Goal: Task Accomplishment & Management: Complete application form

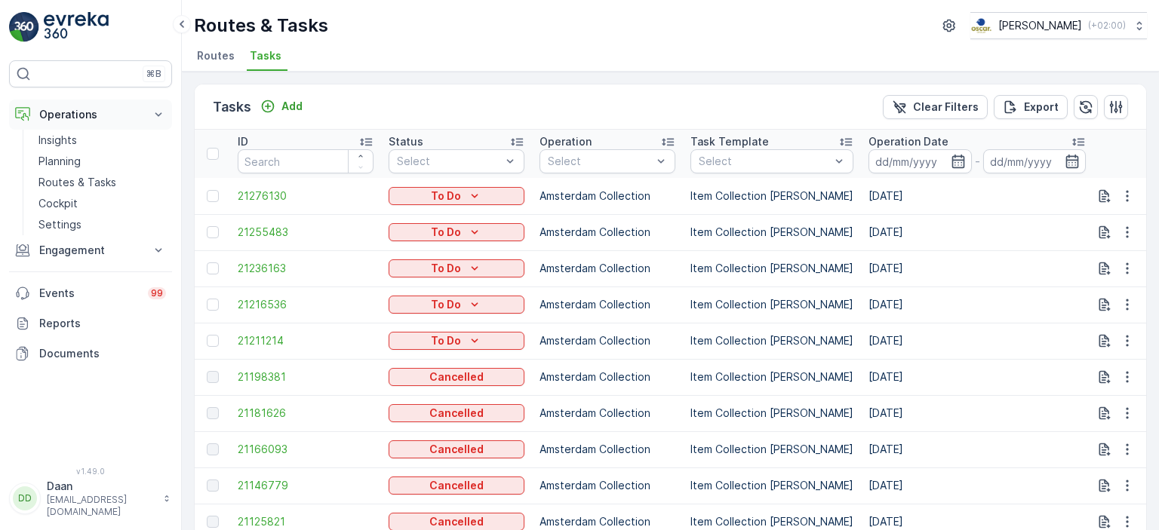
scroll to position [0, 494]
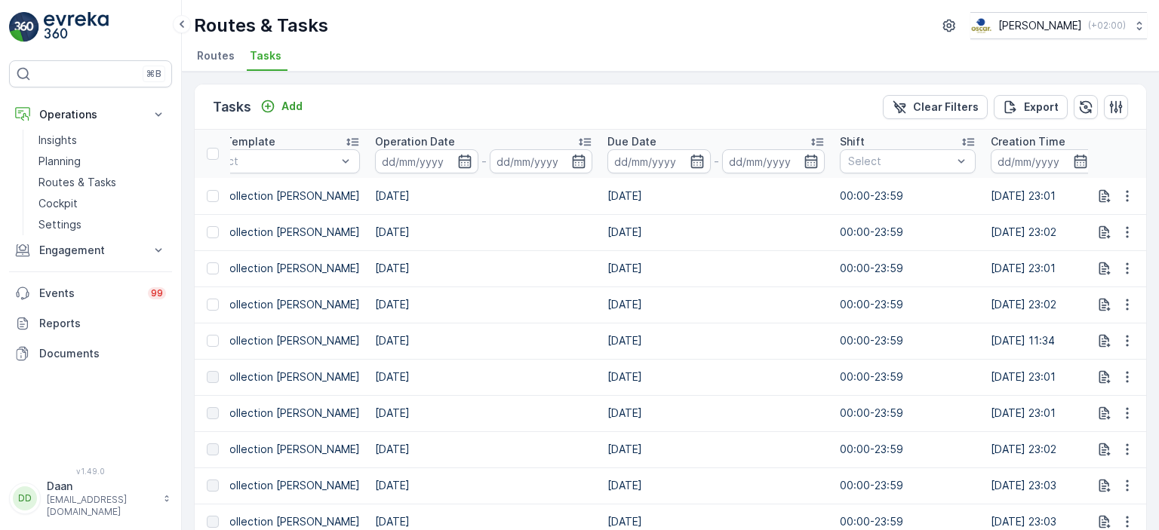
click at [60, 24] on img at bounding box center [76, 27] width 65 height 30
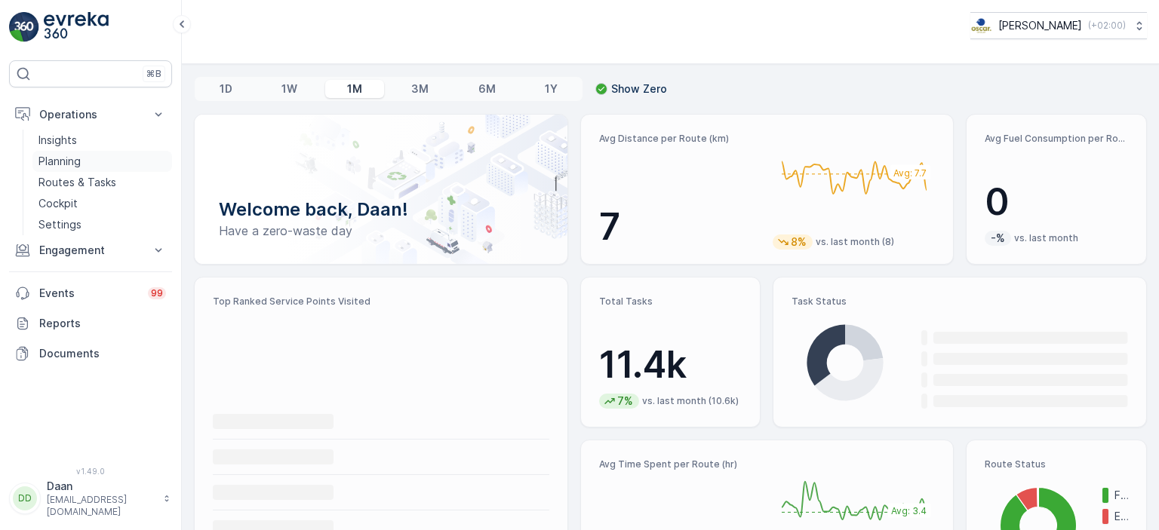
click at [58, 165] on p "Planning" at bounding box center [59, 161] width 42 height 15
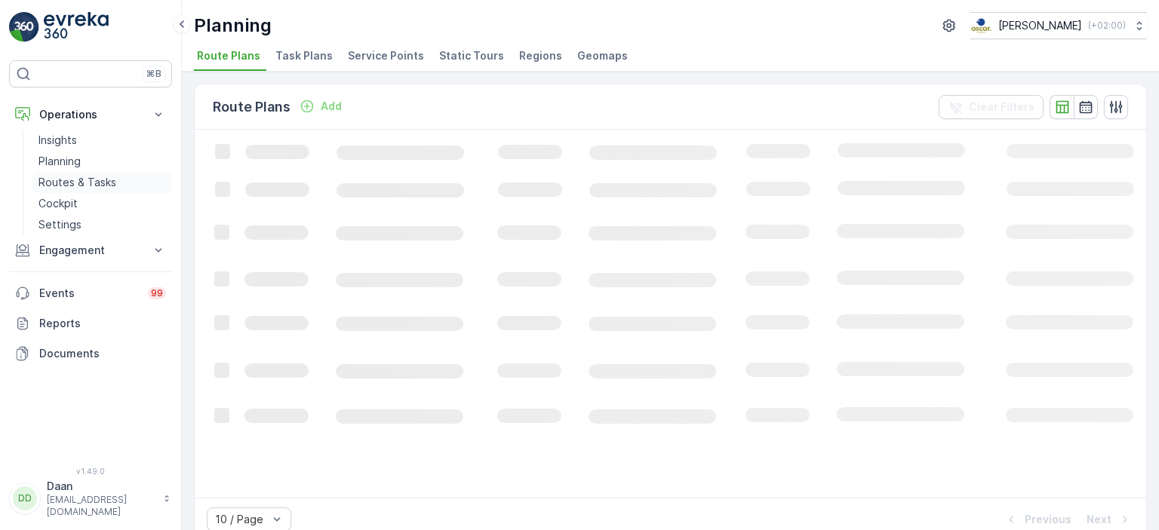
click at [96, 179] on p "Routes & Tasks" at bounding box center [77, 182] width 78 height 15
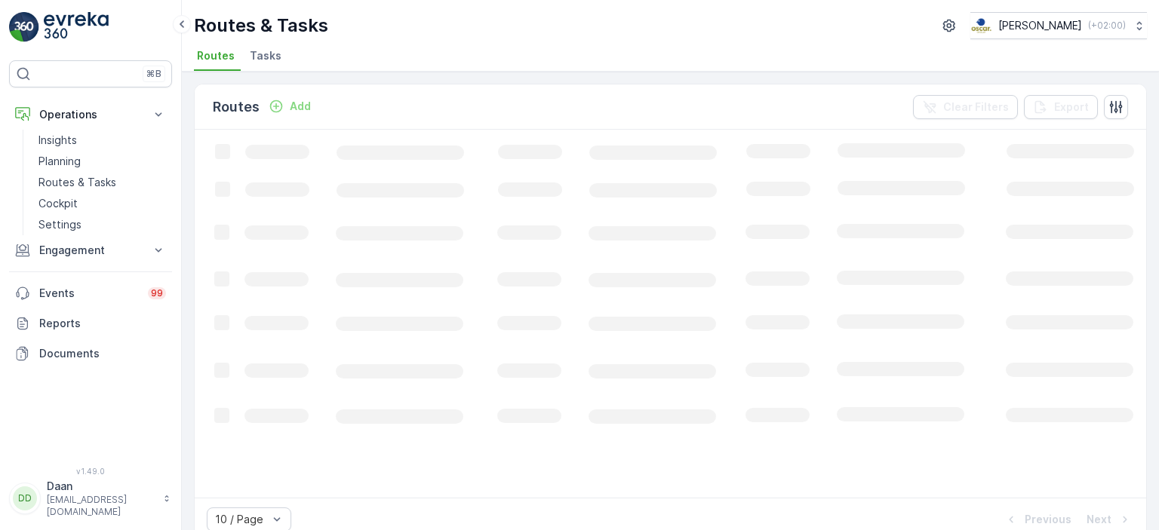
click at [266, 54] on span "Tasks" at bounding box center [266, 55] width 32 height 15
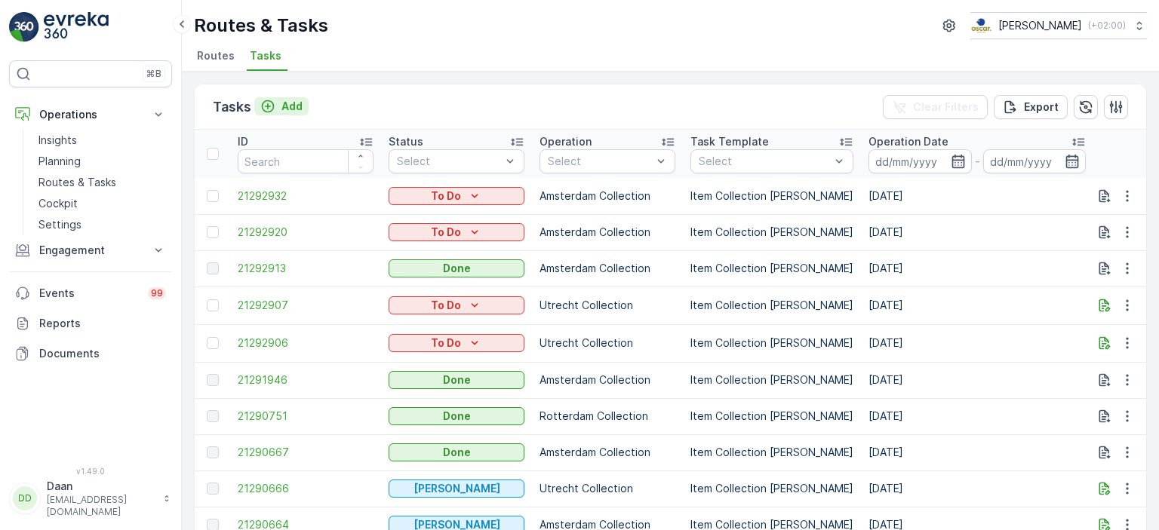
click at [281, 97] on button "Add" at bounding box center [281, 106] width 54 height 18
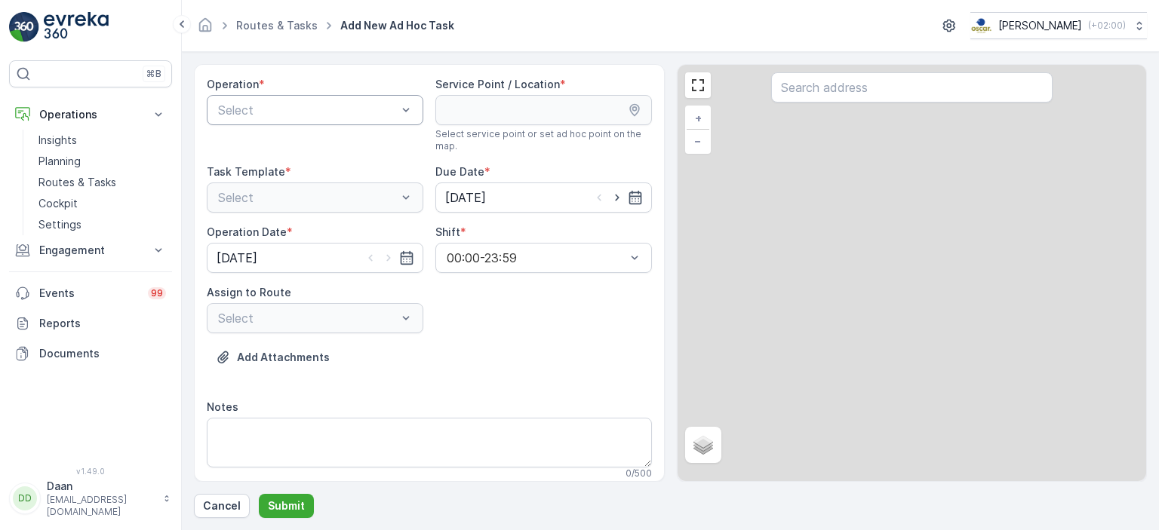
click at [300, 98] on div "Select" at bounding box center [315, 110] width 217 height 30
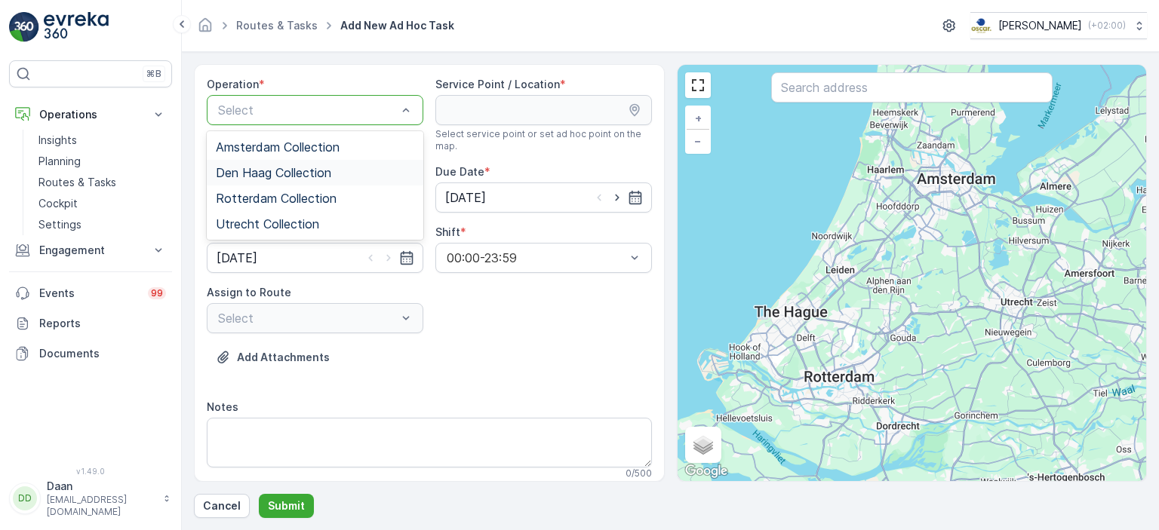
click at [274, 169] on span "Den Haag Collection" at bounding box center [273, 173] width 115 height 14
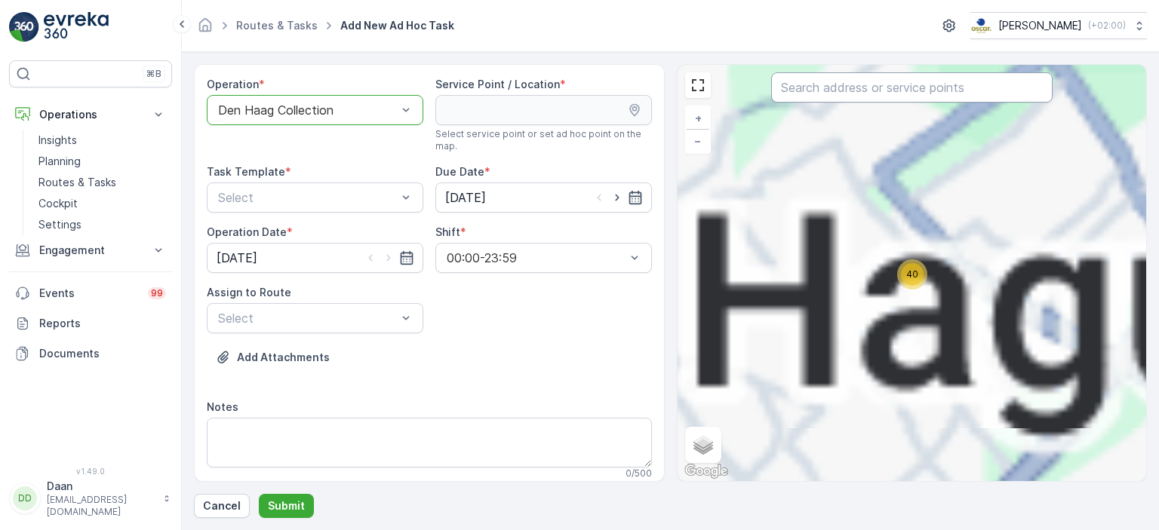
click at [824, 87] on input "text" at bounding box center [911, 87] width 281 height 30
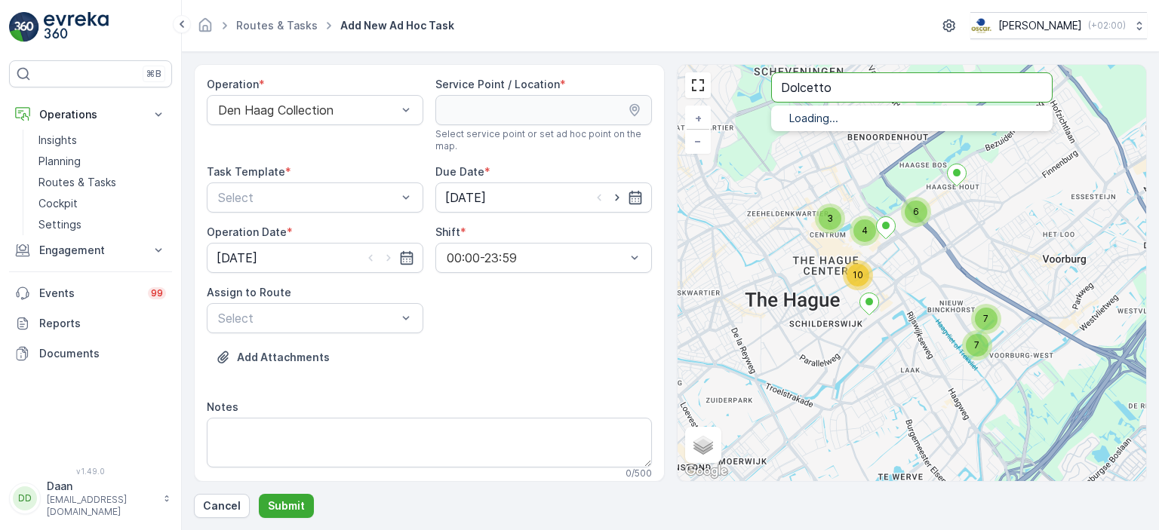
type input "Dolcetto"
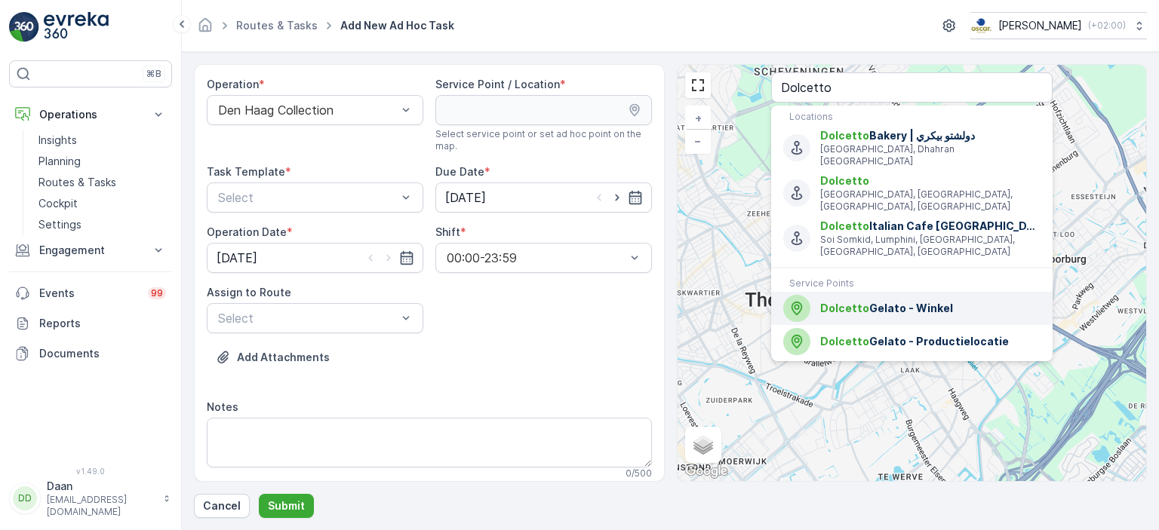
click at [909, 295] on div "Dolcetto Gelato - Winkel" at bounding box center [911, 308] width 257 height 27
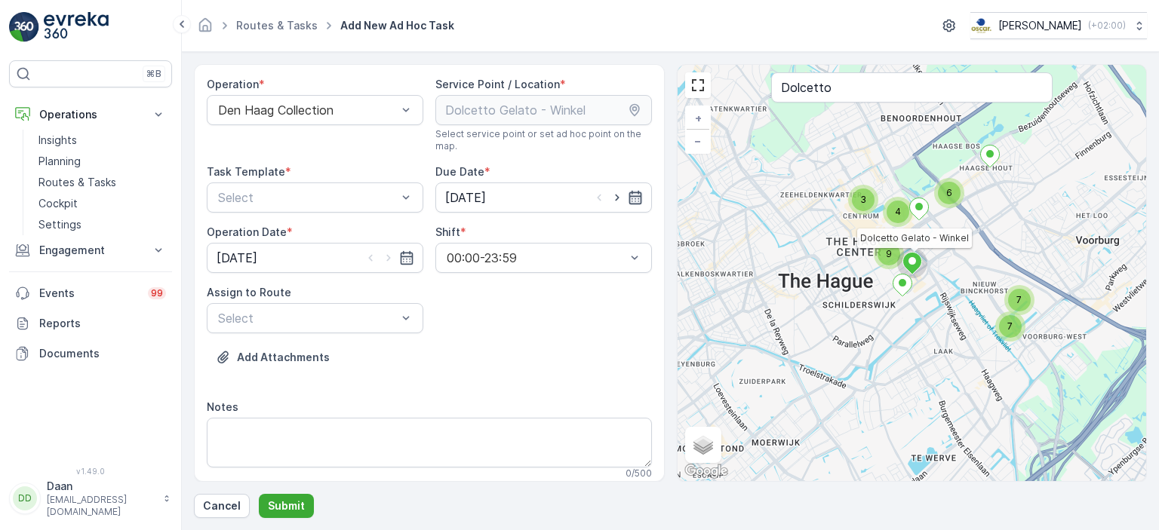
click at [635, 197] on icon "button" at bounding box center [635, 197] width 15 height 15
click at [489, 442] on div "1" at bounding box center [486, 444] width 24 height 24
type input "[DATE]"
click at [401, 257] on icon "button" at bounding box center [406, 258] width 15 height 15
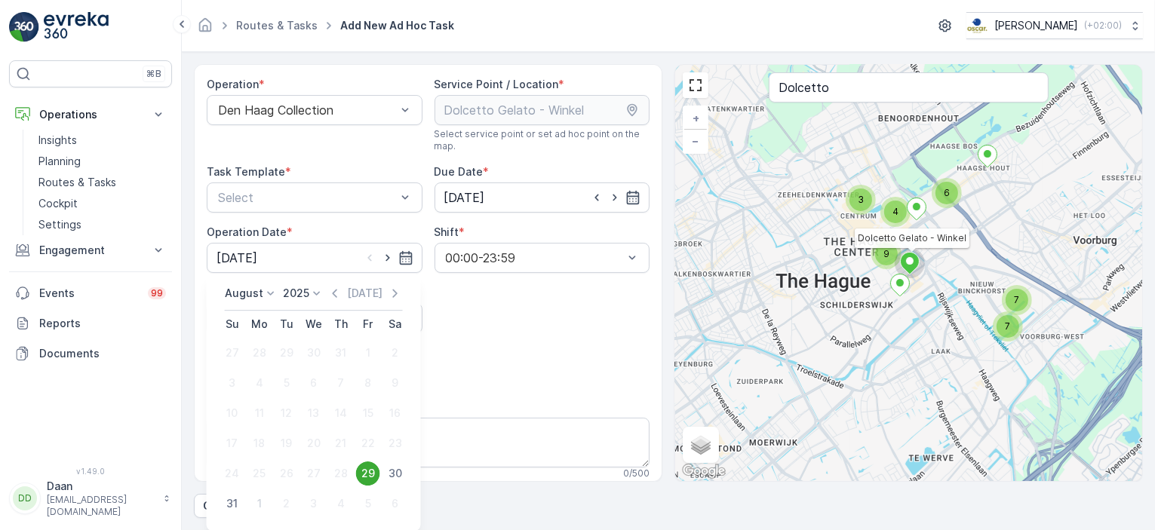
click at [255, 504] on div "1" at bounding box center [260, 504] width 24 height 24
type input "[DATE]"
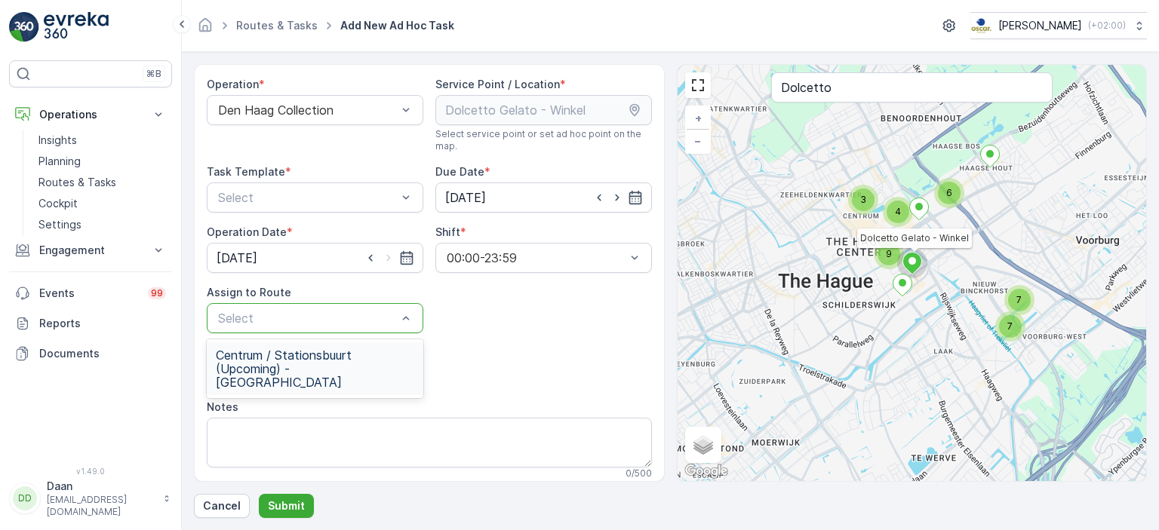
click at [361, 321] on div at bounding box center [308, 319] width 182 height 14
click at [321, 359] on span "Centrum / Stationsbuurt (Upcoming) - [GEOGRAPHIC_DATA]" at bounding box center [315, 369] width 198 height 41
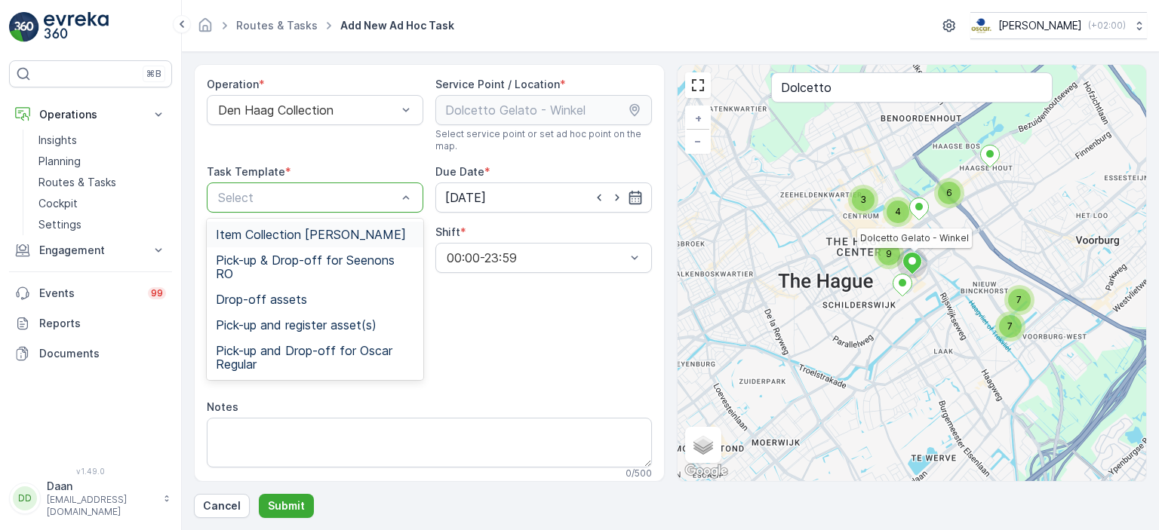
click at [334, 223] on div "Item Collection [PERSON_NAME]" at bounding box center [315, 235] width 217 height 26
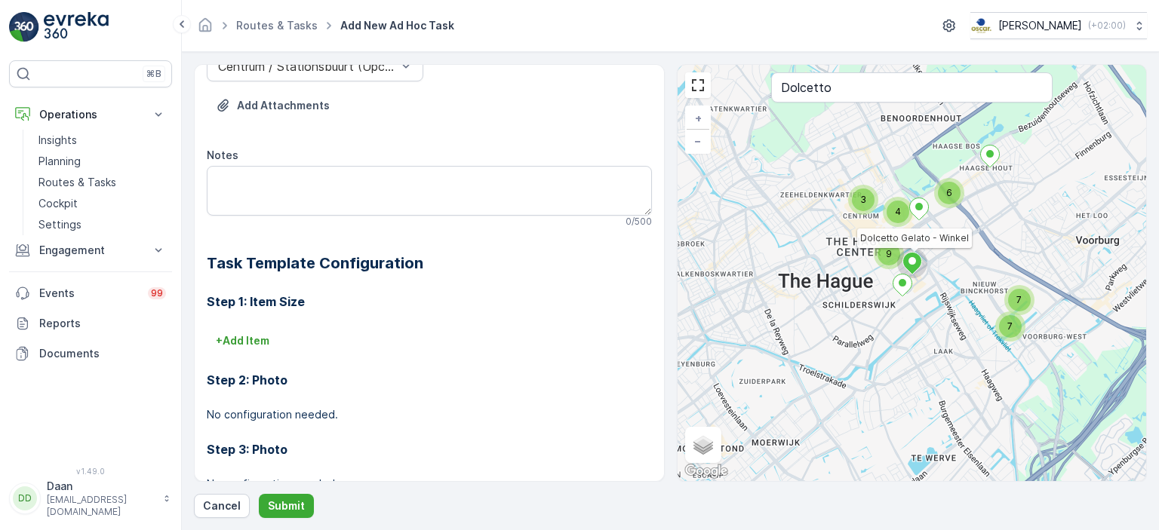
scroll to position [125, 0]
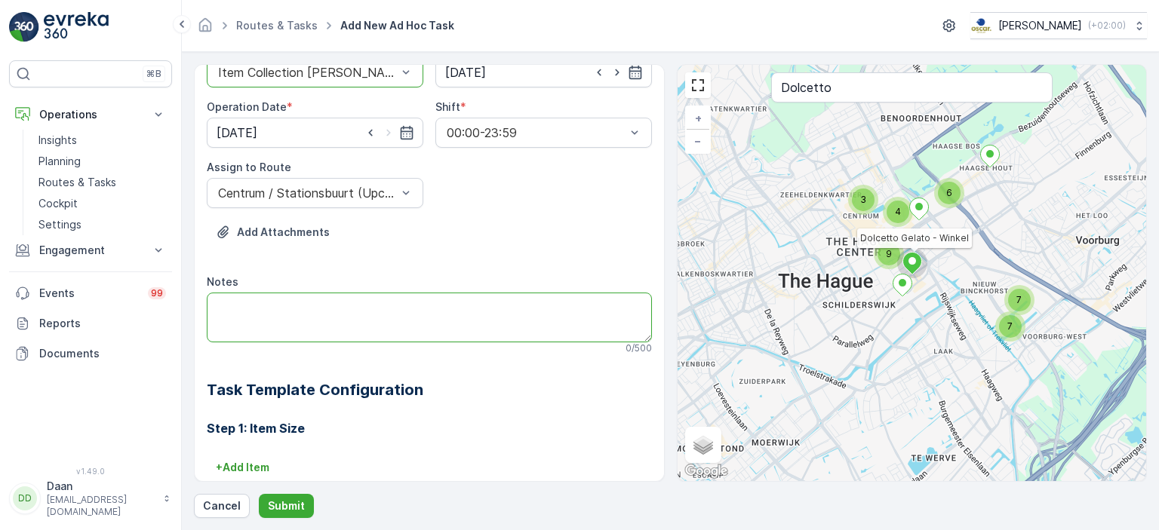
click at [399, 324] on textarea "Notes" at bounding box center [429, 318] width 445 height 50
click at [375, 311] on textarea "Notes" at bounding box center [429, 318] width 445 height 50
paste textarea "Afval-/grondstoffenstroom Inzamelmiddel Aantal Papier/karton Grijze container m…"
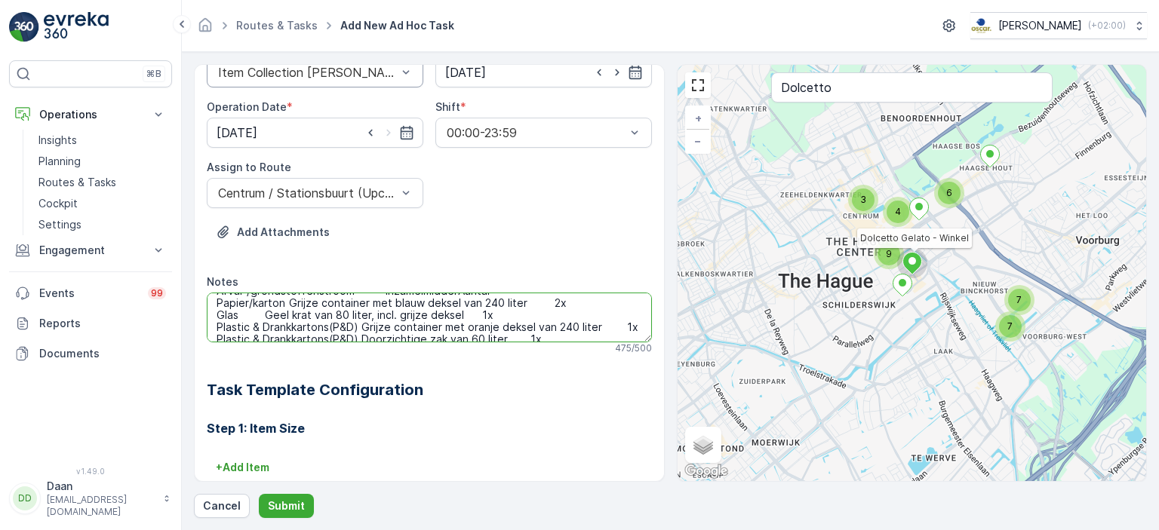
scroll to position [0, 0]
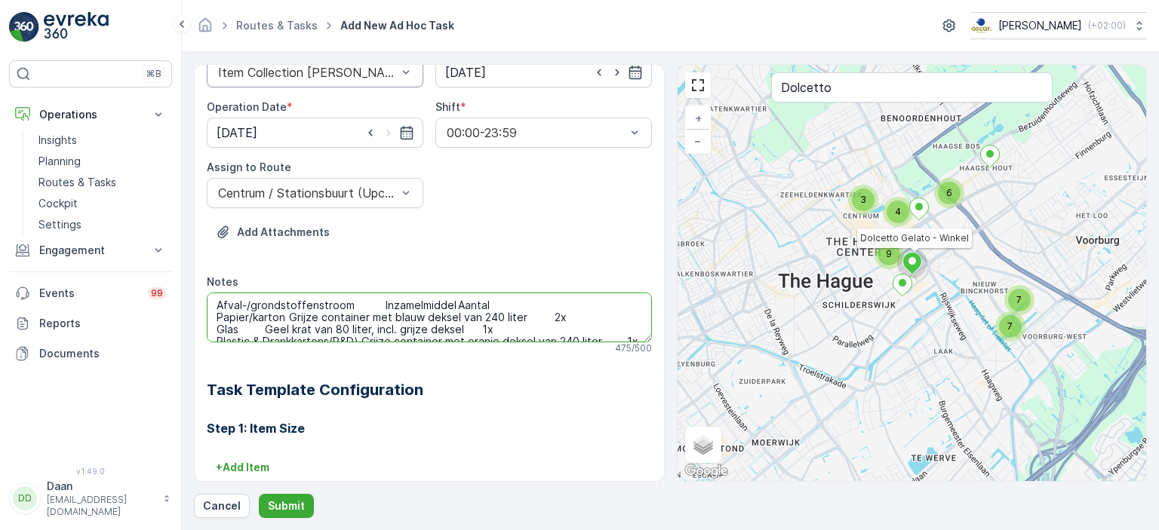
drag, startPoint x: 496, startPoint y: 300, endPoint x: 211, endPoint y: 300, distance: 284.5
click at [211, 300] on textarea "Afval-/grondstoffenstroom Inzamelmiddel Aantal Papier/karton Grijze container m…" at bounding box center [429, 318] width 445 height 50
click at [284, 304] on textarea "Papier/karton Grijze container met blauw deksel van 240 liter 2x Glas Geel krat…" at bounding box center [429, 318] width 445 height 50
click at [525, 304] on textarea "Papier/karton: Grijze container met blauw deksel van 240 liter 2x Glas Geel kra…" at bounding box center [429, 318] width 445 height 50
click at [262, 316] on textarea "Papier/karton: Grijze container met blauw deksel van 240 liter 2x Glas Geel kra…" at bounding box center [429, 318] width 445 height 50
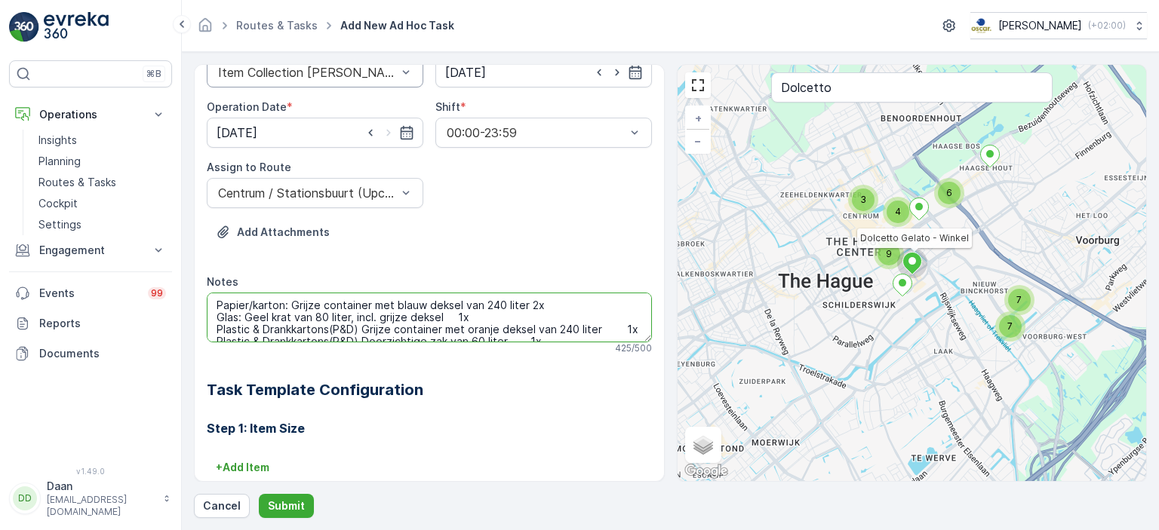
click at [453, 311] on textarea "Papier/karton: Grijze container met blauw deksel van 240 liter 2x Glas: Geel kr…" at bounding box center [429, 318] width 445 height 50
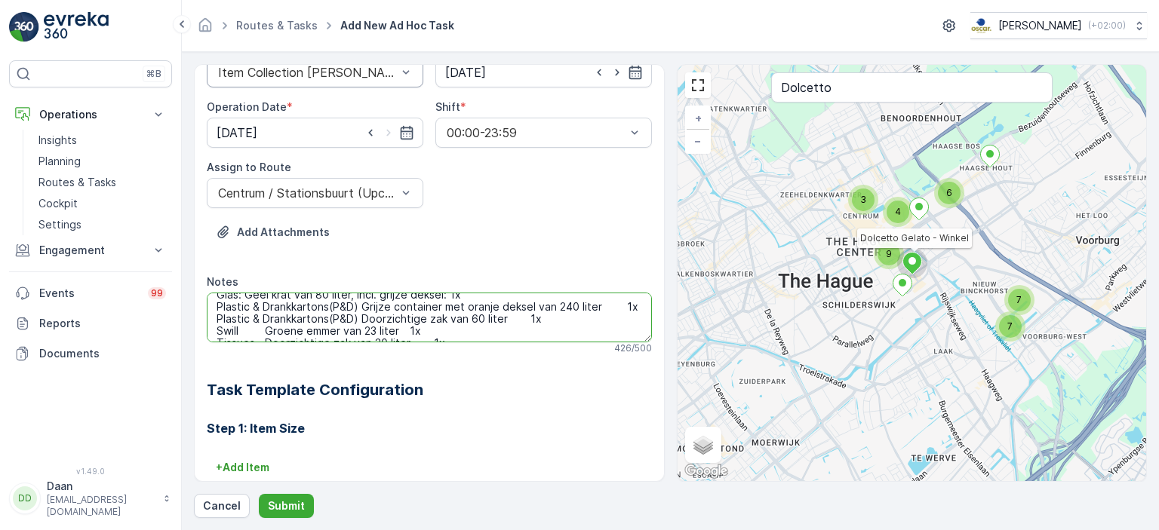
scroll to position [23, 0]
click at [378, 304] on textarea "Papier/karton: Grijze container met blauw deksel van 240 liter 2x Glas: Geel kr…" at bounding box center [429, 318] width 445 height 50
click at [395, 304] on textarea "Papier/karton: Grijze container met blauw deksel van 240 liter 2x Glas: Geel kr…" at bounding box center [429, 318] width 445 height 50
click at [573, 303] on textarea "Papier/karton: Grijze container met blauw deksel van 240 liter 2x Glas: Geel kr…" at bounding box center [429, 318] width 445 height 50
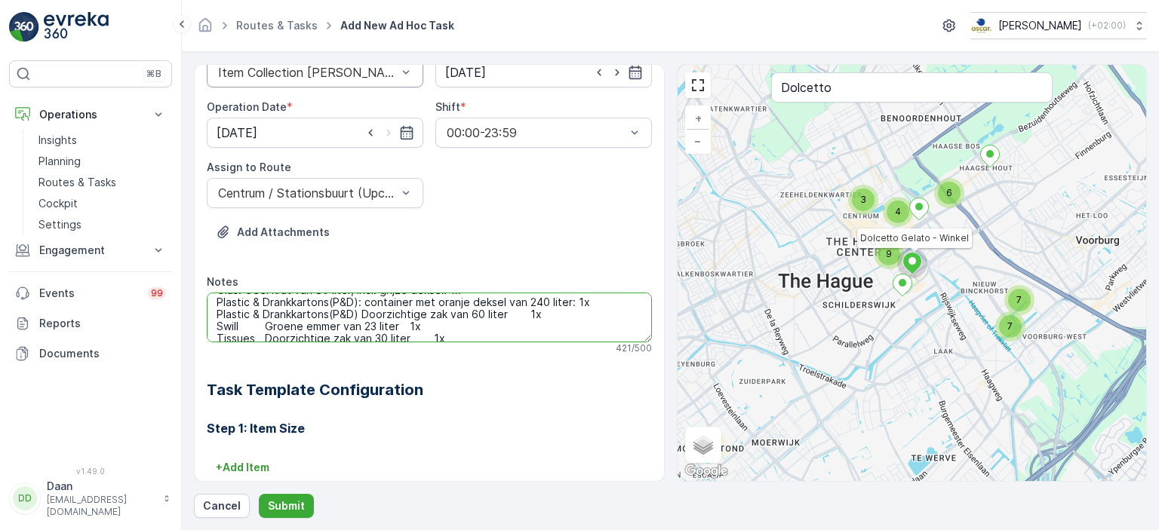
click at [379, 312] on textarea "Papier/karton: Grijze container met blauw deksel van 240 liter 2x Glas: Geel kr…" at bounding box center [429, 318] width 445 height 50
drag, startPoint x: 362, startPoint y: 313, endPoint x: 220, endPoint y: 313, distance: 141.9
click at [220, 313] on textarea "Papier/karton: Grijze container met blauw deksel van 240 liter 2x Glas: Geel kr…" at bounding box center [429, 318] width 445 height 50
click at [377, 313] on textarea "Papier/karton: Grijze container met blauw deksel van 240 liter 2x Glas: Geel kr…" at bounding box center [429, 318] width 445 height 50
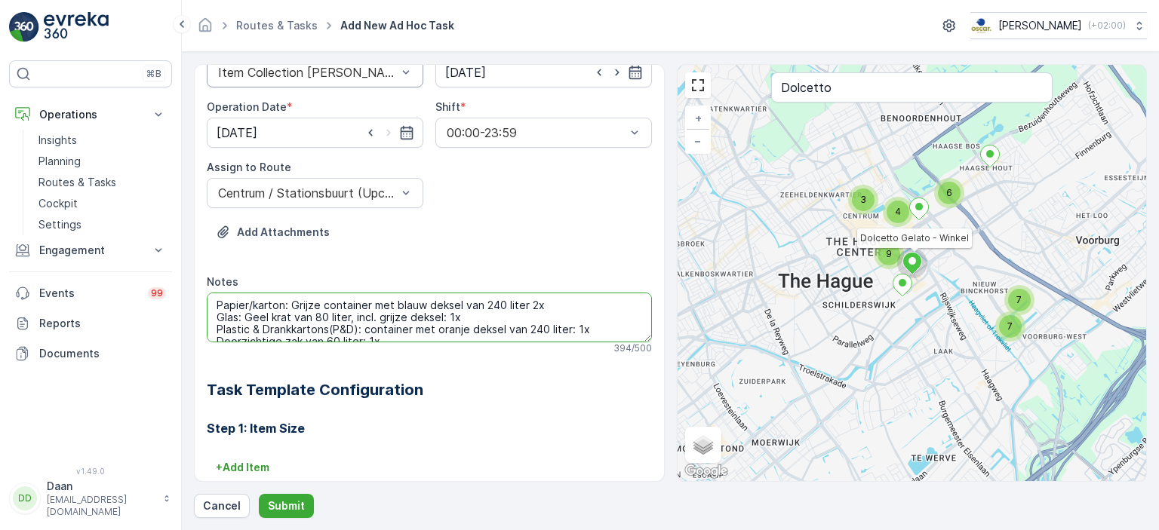
click at [359, 329] on textarea "Papier/karton: Grijze container met blauw deksel van 240 liter 2x Glas: Geel kr…" at bounding box center [429, 318] width 445 height 50
click at [320, 304] on textarea "Papier/karton: Grijze container met blauw deksel van 240 liter 2x Glas: Geel kr…" at bounding box center [429, 318] width 445 height 50
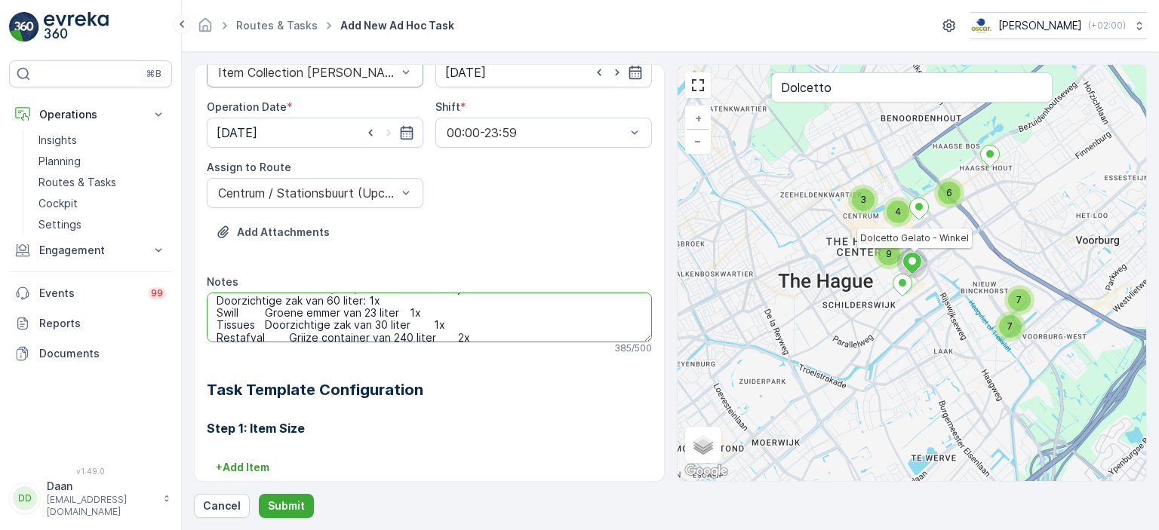
scroll to position [42, 0]
click at [263, 310] on textarea "Papier/karton container met blauw deksel van 240 liter 2x Glas: Geel krat van 8…" at bounding box center [429, 318] width 445 height 50
click at [383, 312] on textarea "Papier/karton container met blauw deksel van 240 liter 2x Glas: Geel krat van 8…" at bounding box center [429, 318] width 445 height 50
click at [266, 325] on textarea "Papier/karton container met blauw deksel van 240 liter 2x Glas: Geel krat van 8…" at bounding box center [429, 318] width 445 height 50
click at [379, 323] on textarea "Papier/karton container met blauw deksel van 240 liter 2x Glas: Geel krat van 8…" at bounding box center [429, 318] width 445 height 50
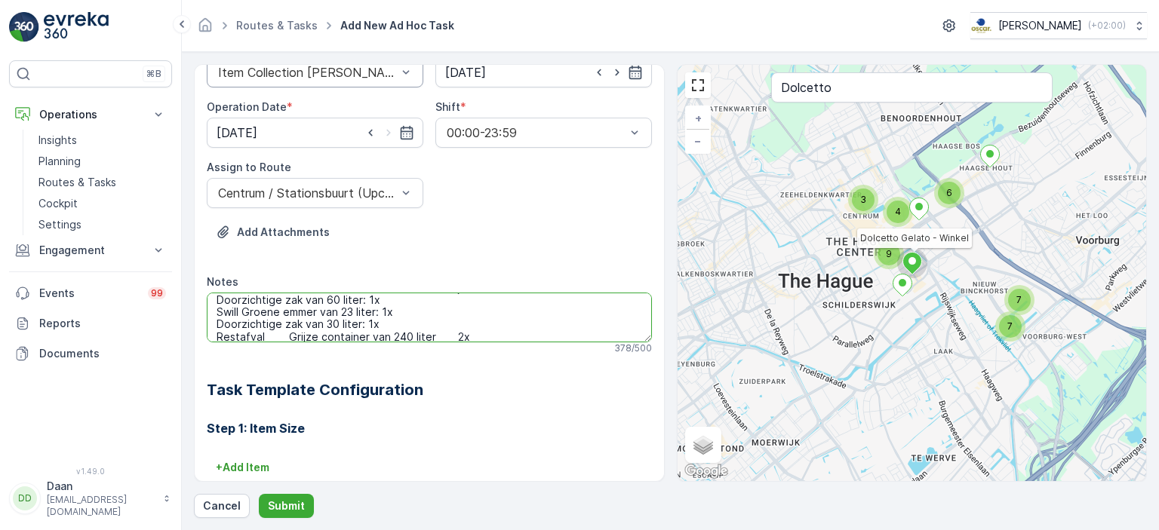
scroll to position [72, 0]
click at [290, 306] on textarea "Papier/karton container met blauw deksel van 240 liter 2x Glas: Geel krat van 8…" at bounding box center [429, 318] width 445 height 50
click at [290, 313] on textarea "Papier/karton container met blauw deksel van 240 liter 2x Glas: Geel krat van 8…" at bounding box center [429, 318] width 445 height 50
drag, startPoint x: 409, startPoint y: 316, endPoint x: 295, endPoint y: 318, distance: 114.0
click at [295, 318] on textarea "Papier/karton container met blauw deksel van 240 liter 2x Glas: Geel krat van 8…" at bounding box center [429, 318] width 445 height 50
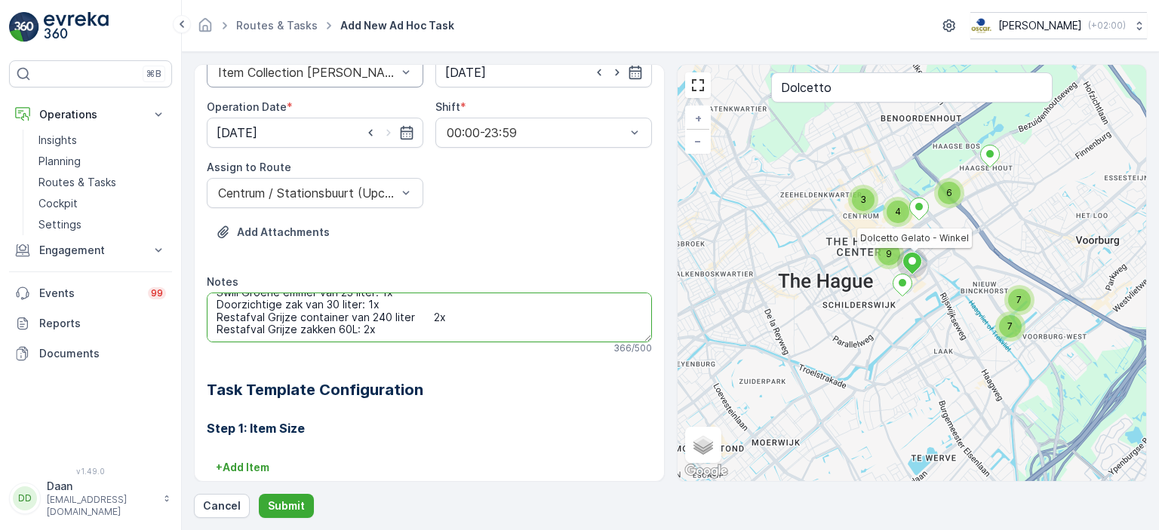
click at [422, 306] on textarea "Papier/karton container met blauw deksel van 240 liter 2x Glas: Geel krat van 8…" at bounding box center [429, 318] width 445 height 50
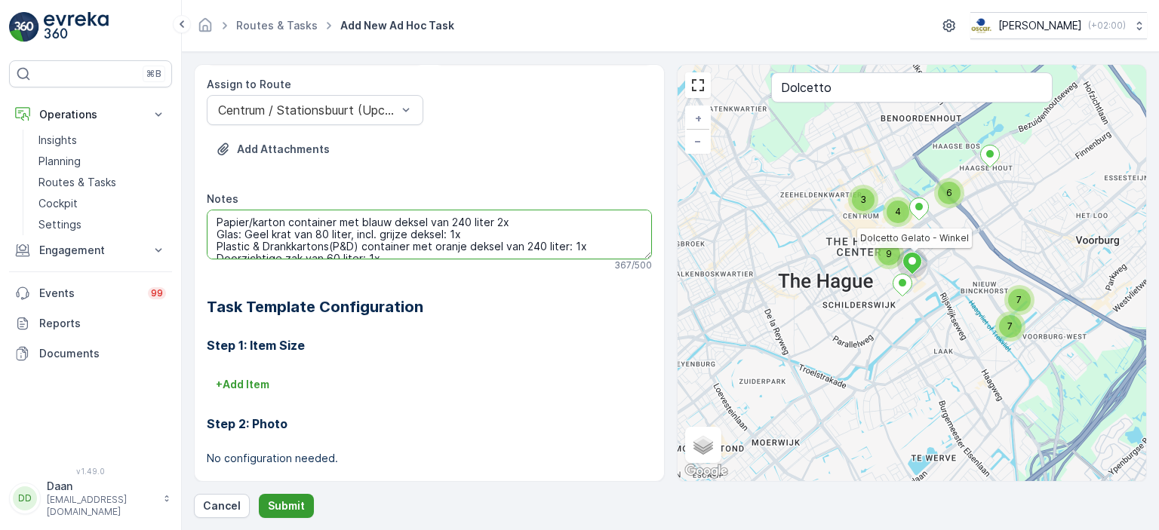
scroll to position [210, 0]
type textarea "Papier/karton container met blauw deksel van 240 liter 2x Glas: Geel krat van 8…"
click at [292, 512] on p "Submit" at bounding box center [286, 506] width 37 height 15
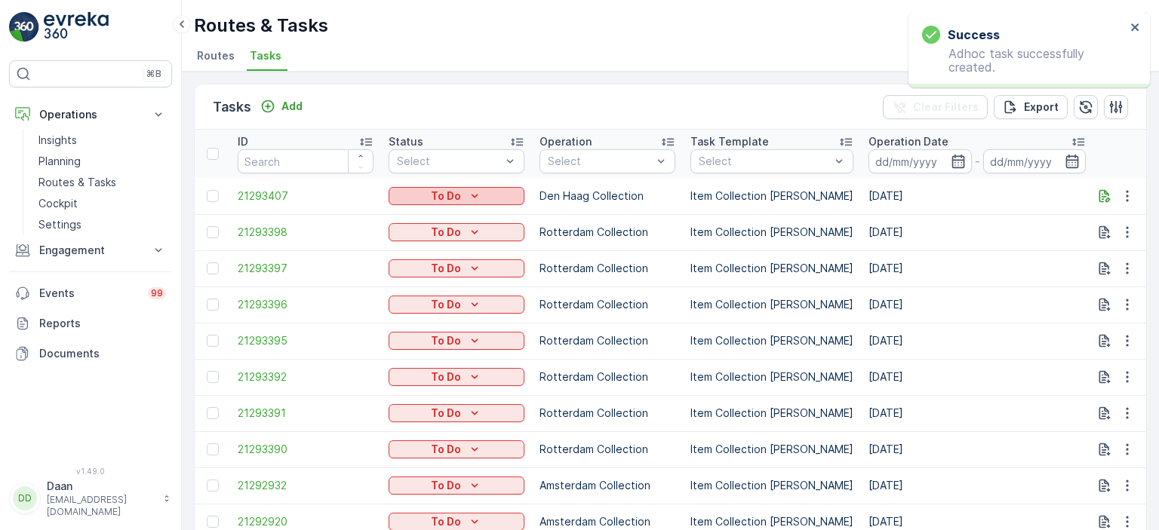
click at [448, 192] on p "To Do" at bounding box center [446, 196] width 30 height 15
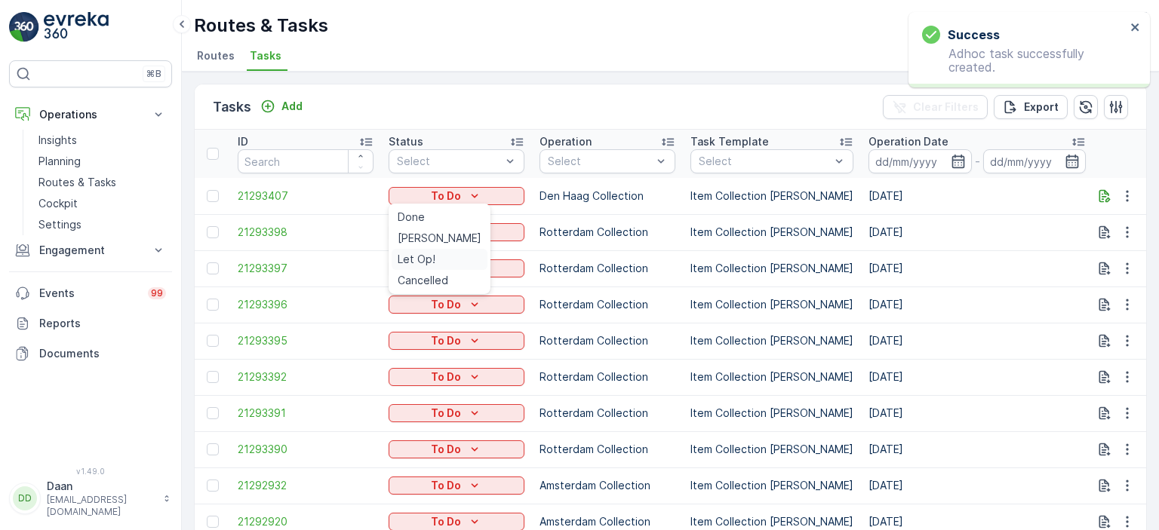
click at [428, 257] on span "Let Op!" at bounding box center [417, 259] width 38 height 15
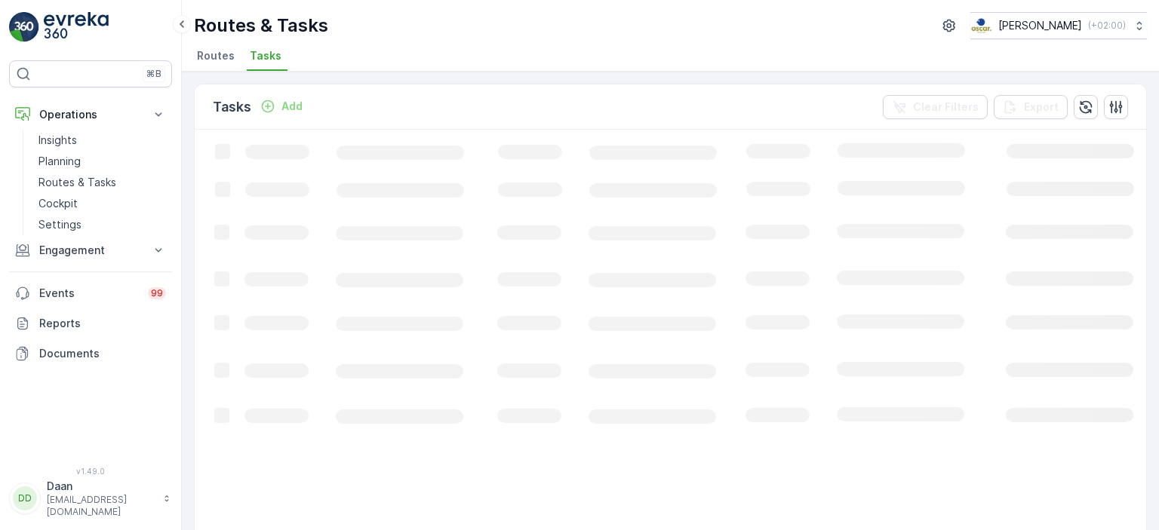
click at [276, 108] on div "Add" at bounding box center [281, 106] width 42 height 15
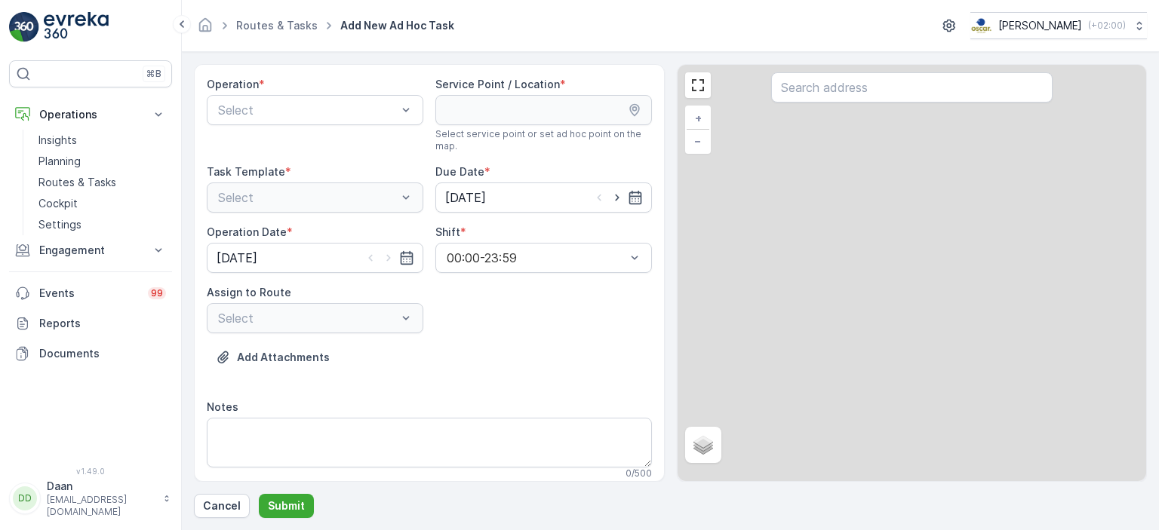
click at [276, 108] on div at bounding box center [308, 110] width 182 height 14
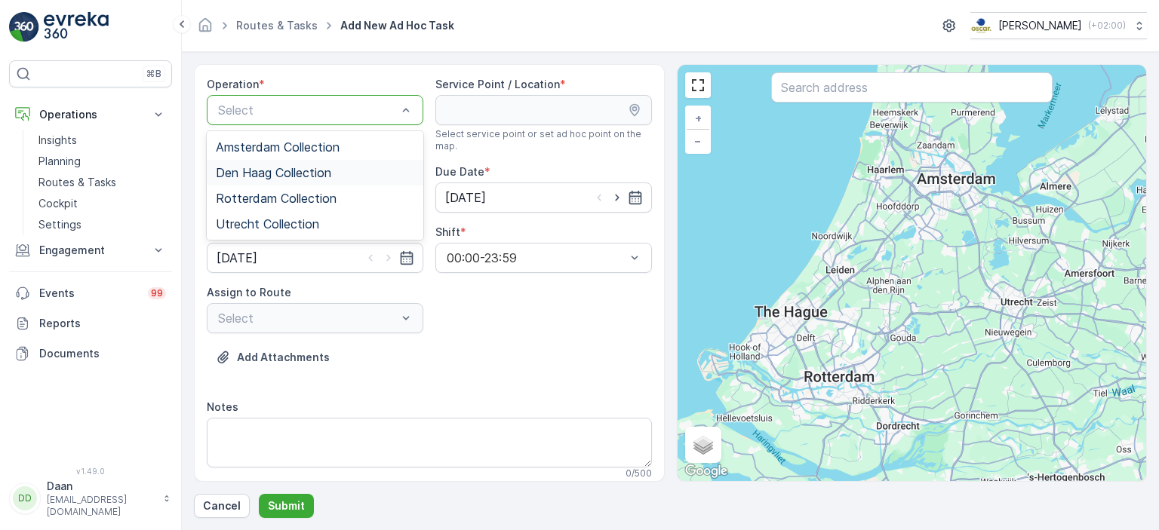
click at [272, 171] on span "Den Haag Collection" at bounding box center [273, 173] width 115 height 14
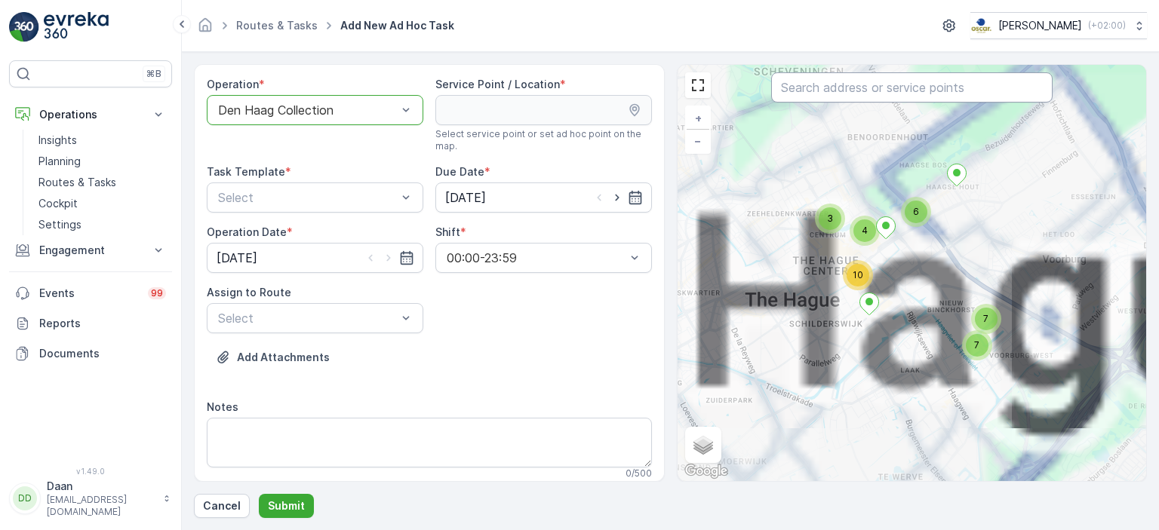
click at [844, 87] on input "text" at bounding box center [911, 87] width 281 height 30
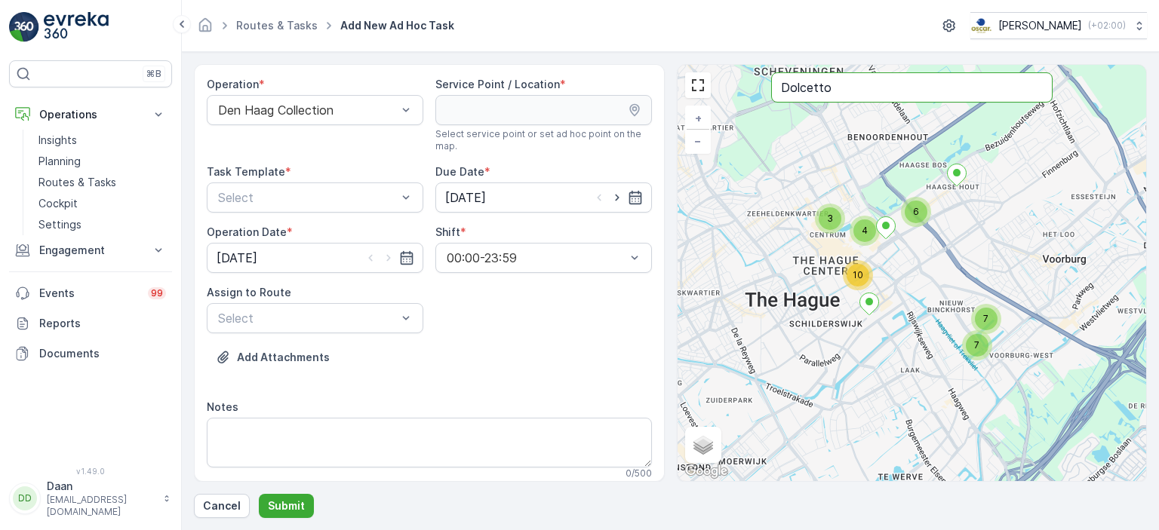
type input "Dolcetto"
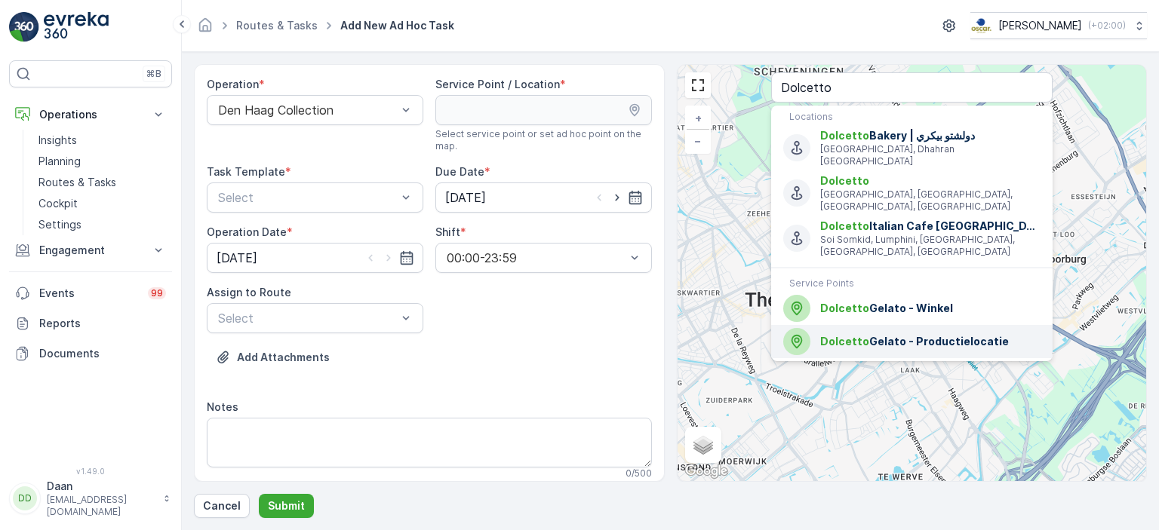
click at [878, 334] on span "Dolcetto Gelato - Productielocatie" at bounding box center [930, 341] width 220 height 15
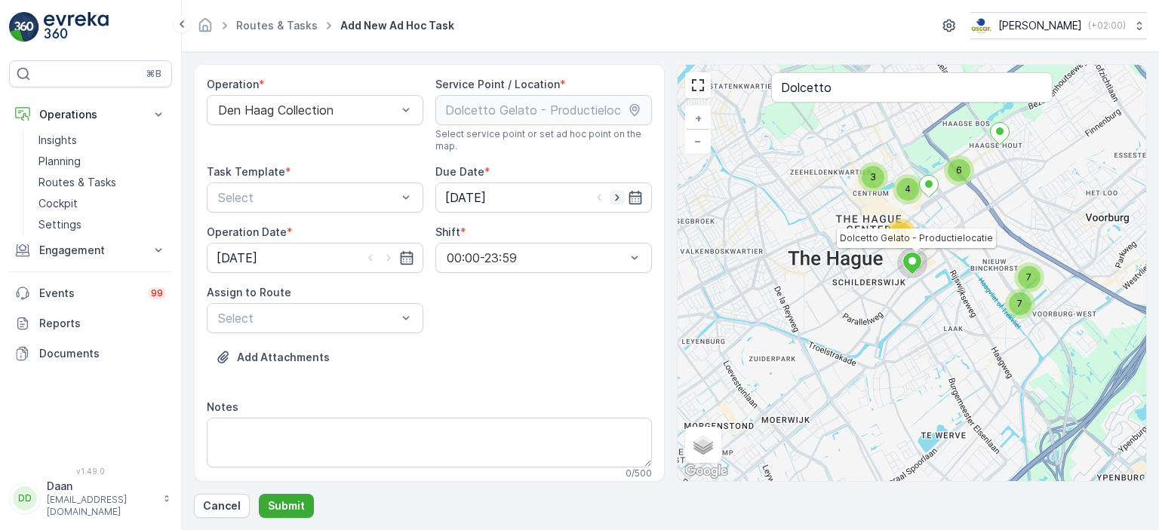
click at [610, 200] on icon "button" at bounding box center [617, 197] width 15 height 15
type input "[DATE]"
click at [386, 257] on icon "button" at bounding box center [388, 258] width 15 height 15
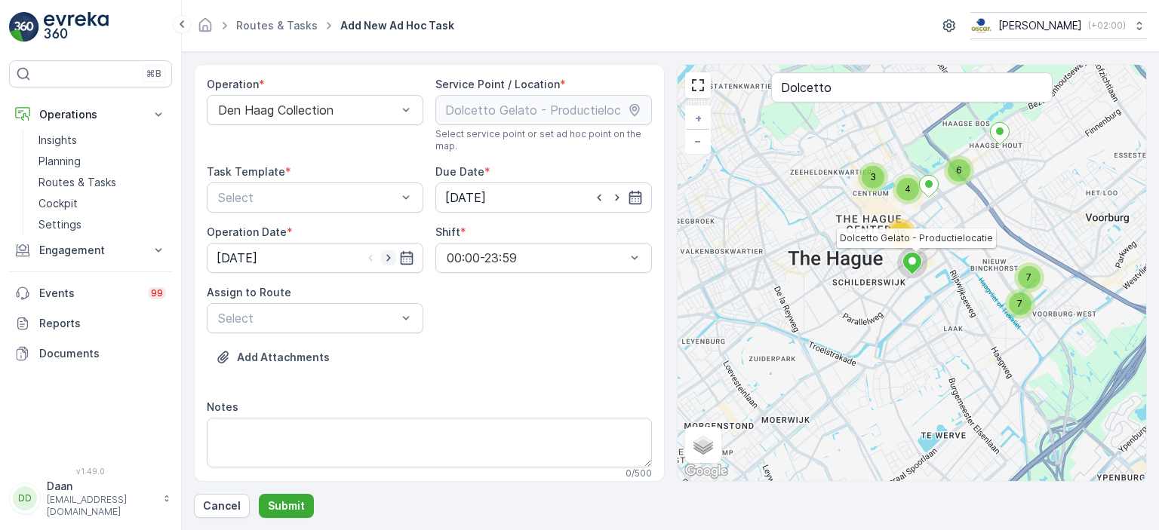
click at [386, 257] on icon "button" at bounding box center [388, 258] width 15 height 15
type input "[DATE]"
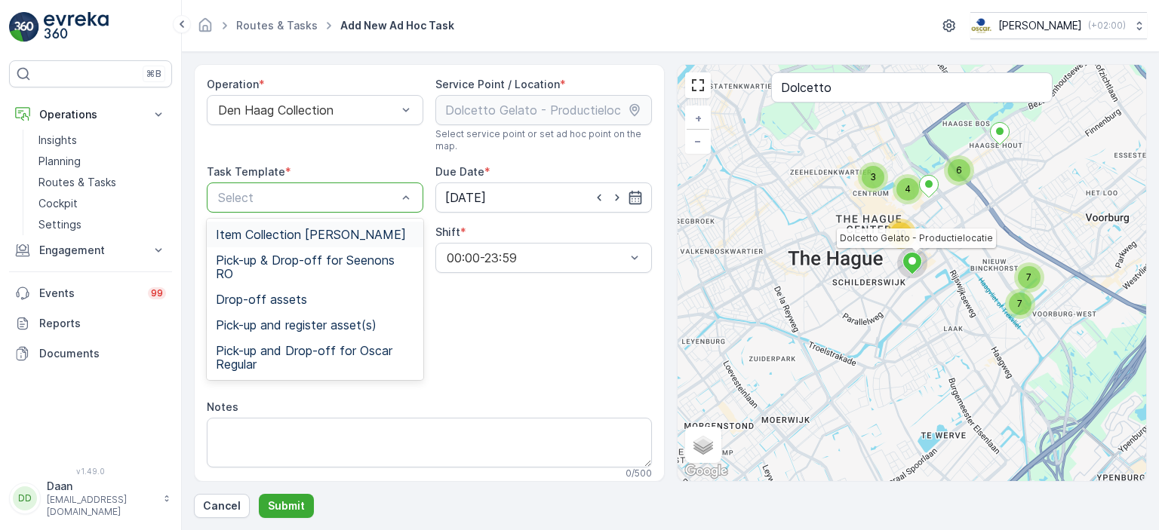
click at [324, 191] on div at bounding box center [308, 198] width 182 height 14
click at [307, 233] on span "Item Collection [PERSON_NAME]" at bounding box center [311, 235] width 190 height 14
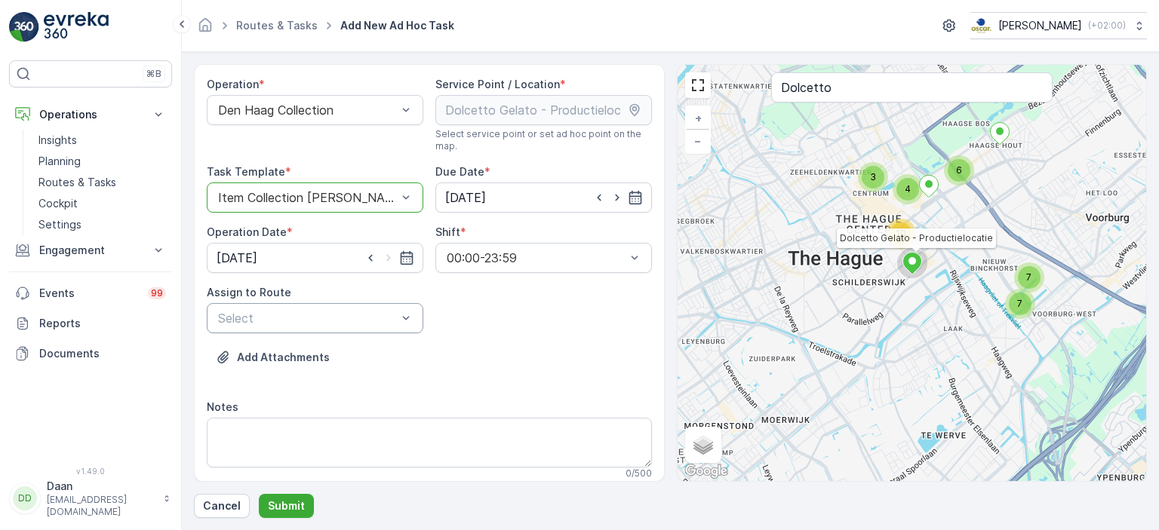
click at [319, 313] on div at bounding box center [308, 319] width 182 height 14
drag, startPoint x: 325, startPoint y: 360, endPoint x: 323, endPoint y: 338, distance: 22.0
click at [323, 340] on div "Centrum / Stationsbuurt (Upcoming) - [GEOGRAPHIC_DATA]" at bounding box center [315, 369] width 217 height 59
click at [341, 366] on span "Centrum / Stationsbuurt (Upcoming) - [GEOGRAPHIC_DATA]" at bounding box center [315, 369] width 198 height 41
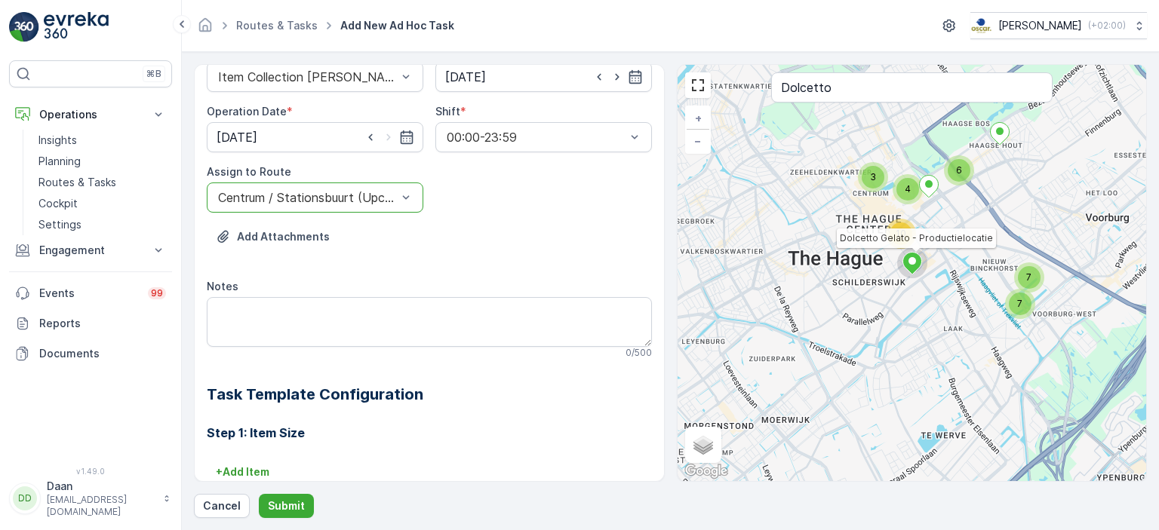
scroll to position [122, 0]
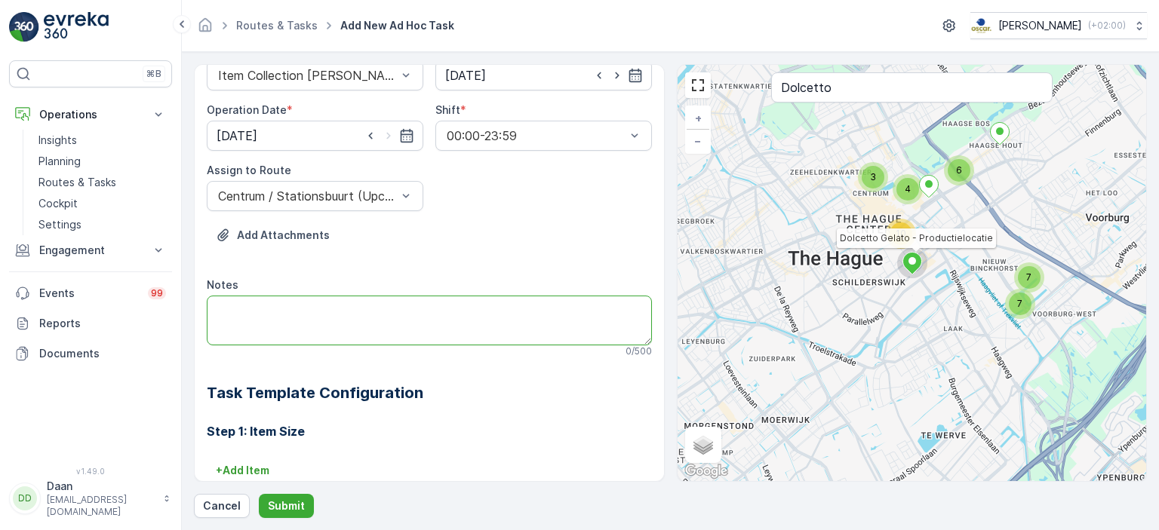
click at [371, 315] on textarea "Notes" at bounding box center [429, 321] width 445 height 50
paste textarea "Afval-/grondstoffenstroom Inzamelmiddel Aantal Papier/karton Grijze container m…"
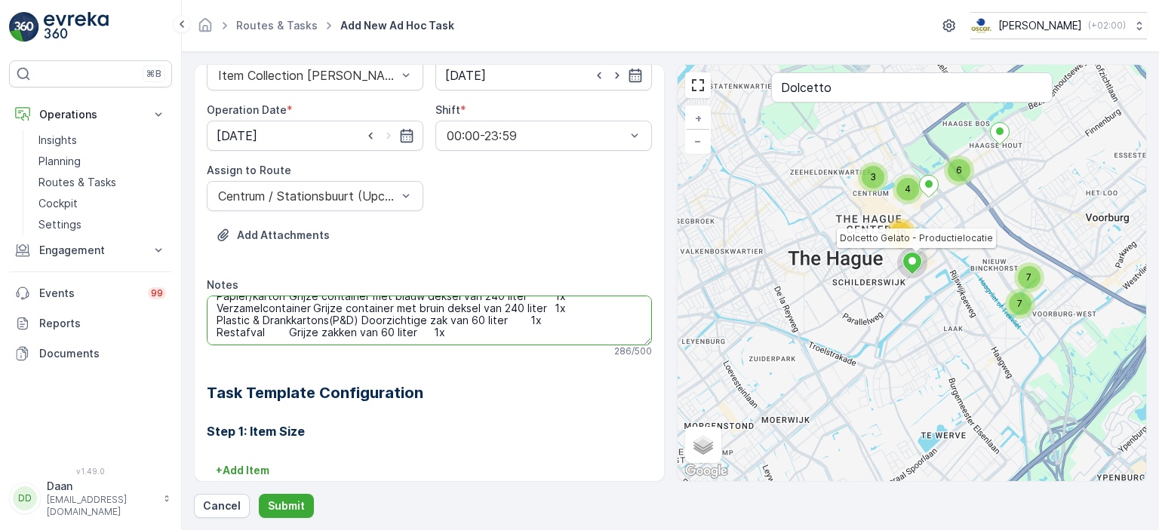
scroll to position [0, 0]
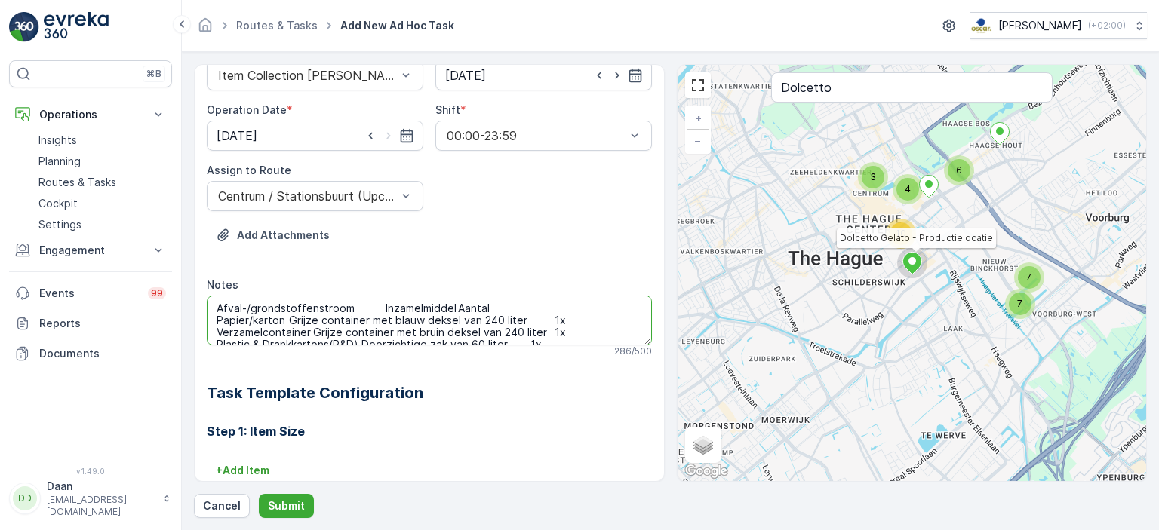
drag, startPoint x: 355, startPoint y: 306, endPoint x: 175, endPoint y: 307, distance: 180.4
click at [175, 307] on div "⌘B Operations Insights Planning Routes & Tasks Cockpit Settings Engagement Insi…" at bounding box center [579, 265] width 1159 height 530
click at [315, 306] on textarea "Papier/karton Grijze container met blauw deksel van 240 liter 1x Verzamelcontai…" at bounding box center [429, 321] width 445 height 50
click at [506, 306] on textarea "Papier/karton container met blauw deksel van 240 liter 1x Verzamelcontainer Gri…" at bounding box center [429, 321] width 445 height 50
click at [503, 306] on textarea "Papier/karton container met blauw deksel van 240 liter 1x Verzamelcontainer Gri…" at bounding box center [429, 321] width 445 height 50
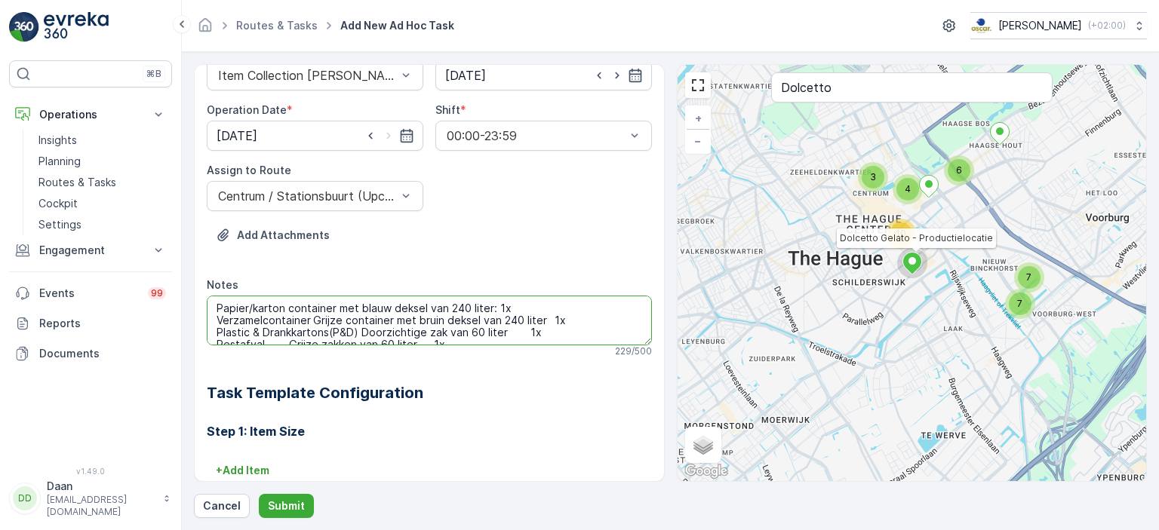
click at [344, 320] on textarea "Papier/karton container met blauw deksel van 240 liter: 1x Verzamelcontainer Gr…" at bounding box center [429, 321] width 445 height 50
click at [526, 321] on textarea "Papier/karton container met blauw deksel van 240 liter: 1x Verzamelcontainer co…" at bounding box center [429, 321] width 445 height 50
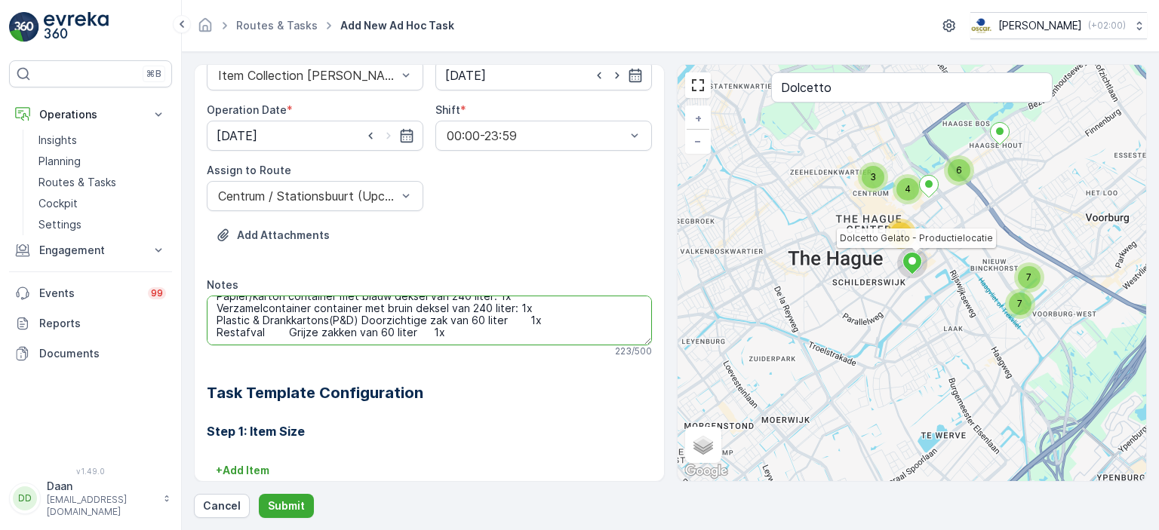
click at [380, 309] on textarea "Papier/karton container met blauw deksel van 240 liter: 1x Verzamelcontainer co…" at bounding box center [429, 321] width 445 height 50
click at [382, 309] on textarea "Papier/karton container met blauw deksel van 240 liter: 1x Verzamelcontainer co…" at bounding box center [429, 321] width 445 height 50
click at [294, 322] on textarea "Papier/karton container met blauw deksel van 240 liter: 1x Verzamelcontainer co…" at bounding box center [429, 321] width 445 height 50
click at [281, 318] on textarea "Papier/karton container met blauw deksel van 240 liter: 1x Verzamelcontainer co…" at bounding box center [429, 321] width 445 height 50
click at [406, 321] on textarea "Papier/karton container met blauw deksel van 240 liter: 1x Verzamelcontainer co…" at bounding box center [429, 321] width 445 height 50
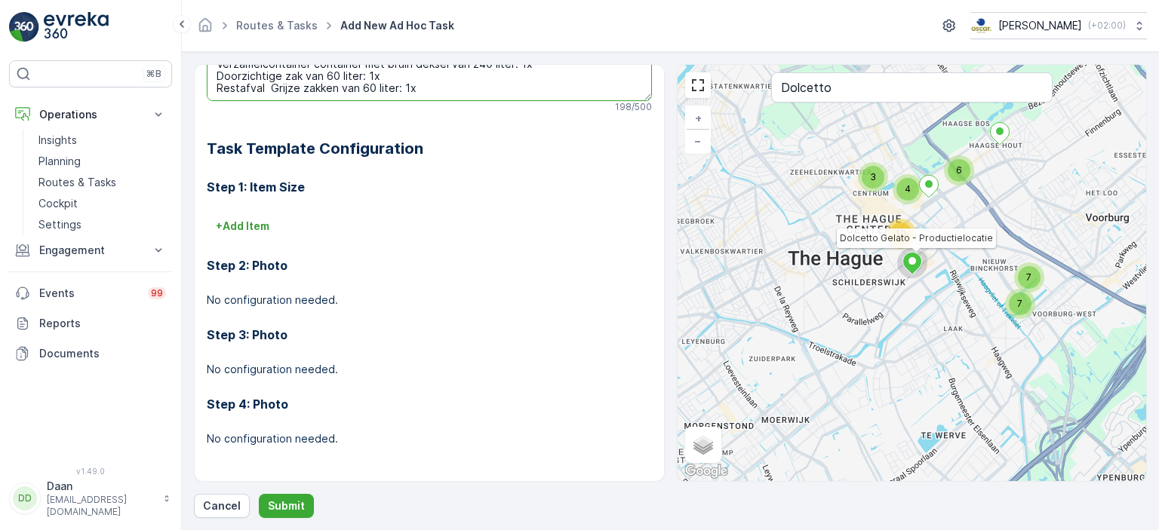
scroll to position [0, 0]
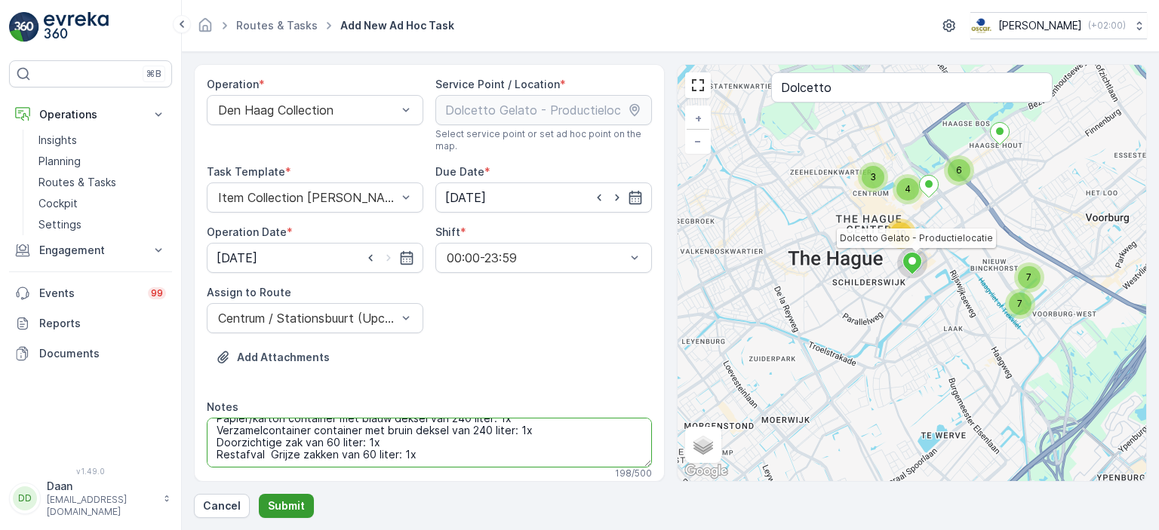
type textarea "Papier/karton container met blauw deksel van 240 liter: 1x Verzamelcontainer co…"
click at [280, 505] on p "Submit" at bounding box center [286, 506] width 37 height 15
